Goal: Information Seeking & Learning: Find specific fact

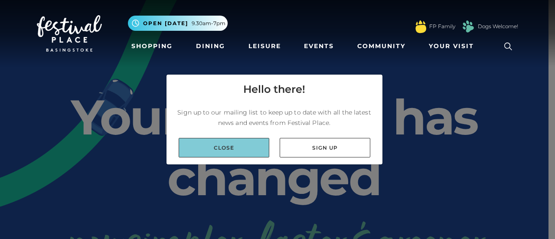
click at [240, 153] on link "Close" at bounding box center [224, 148] width 91 height 20
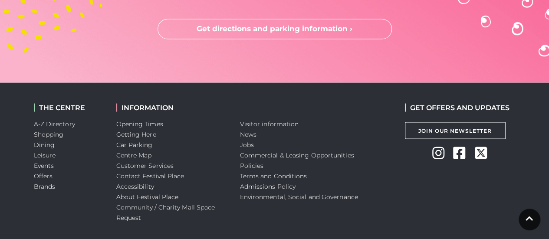
scroll to position [2429, 0]
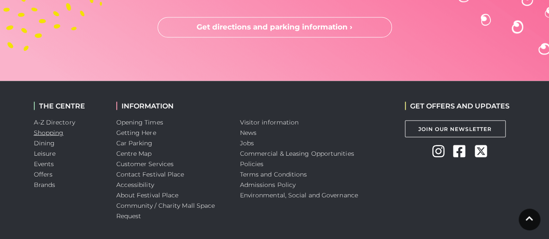
click at [51, 128] on link "Shopping" at bounding box center [49, 132] width 30 height 8
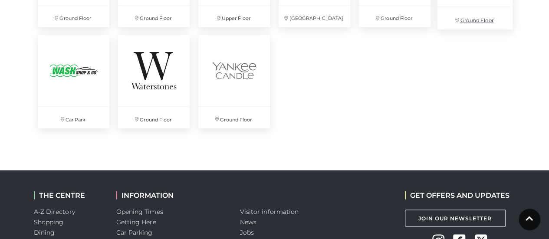
scroll to position [2516, 0]
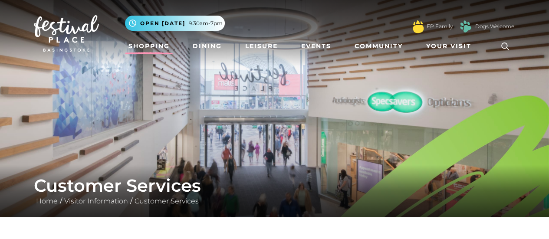
click at [144, 49] on link "Shopping" at bounding box center [149, 46] width 48 height 16
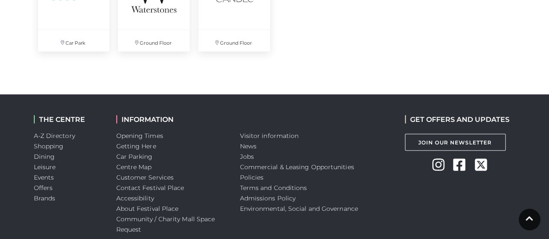
scroll to position [2559, 0]
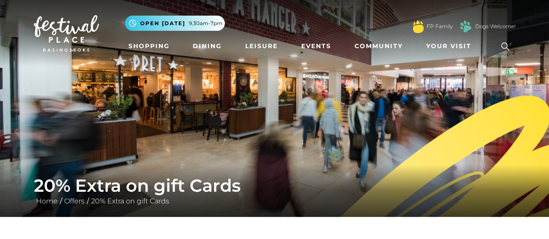
click at [509, 44] on icon at bounding box center [504, 46] width 13 height 13
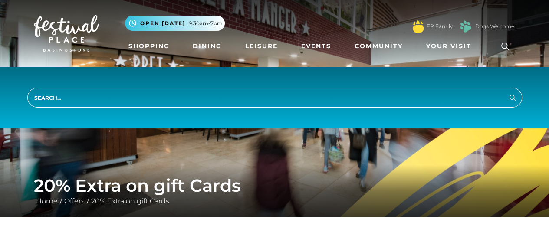
click at [60, 100] on input "search" at bounding box center [274, 98] width 495 height 20
type input "gift card balance"
click at [507, 92] on button "Search" at bounding box center [512, 97] width 10 height 11
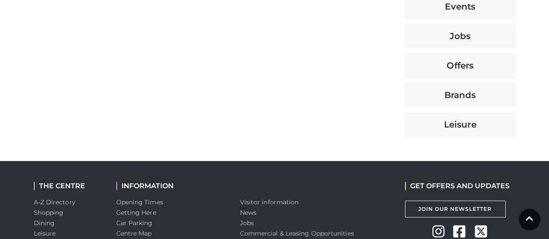
scroll to position [521, 0]
